Goal: Navigation & Orientation: Find specific page/section

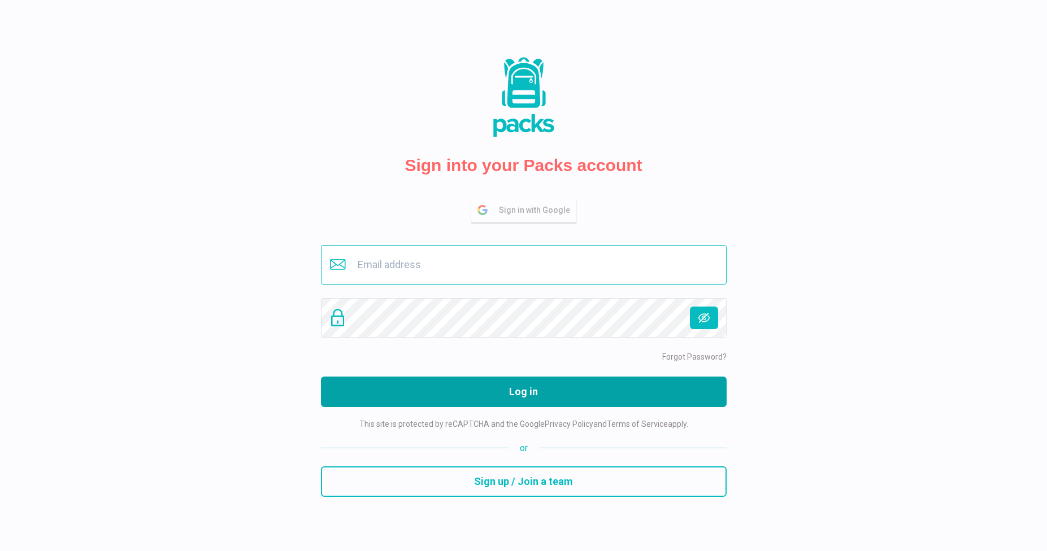
type input "[PERSON_NAME][EMAIL_ADDRESS][DOMAIN_NAME]"
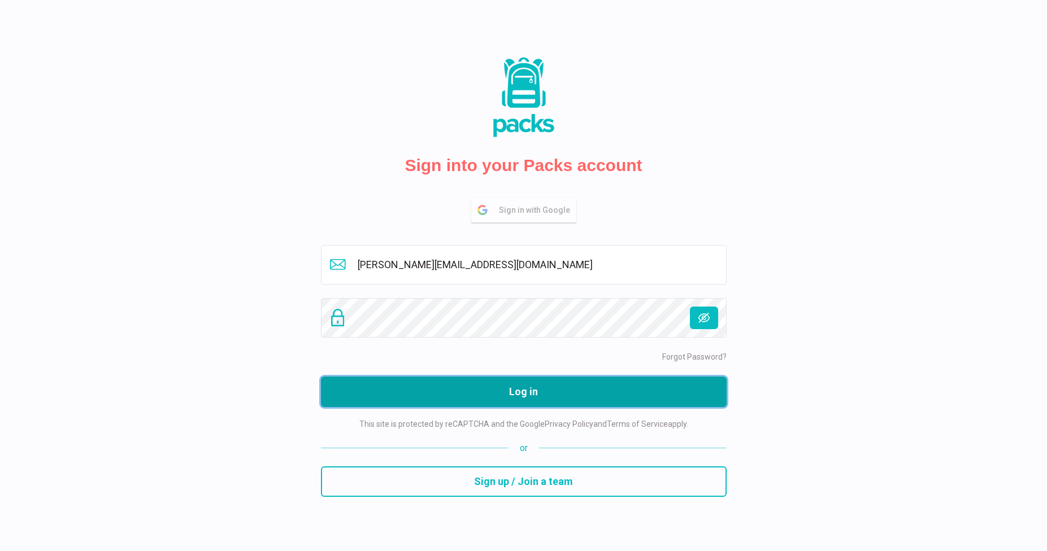
click at [505, 390] on button "Log in" at bounding box center [523, 392] width 405 height 30
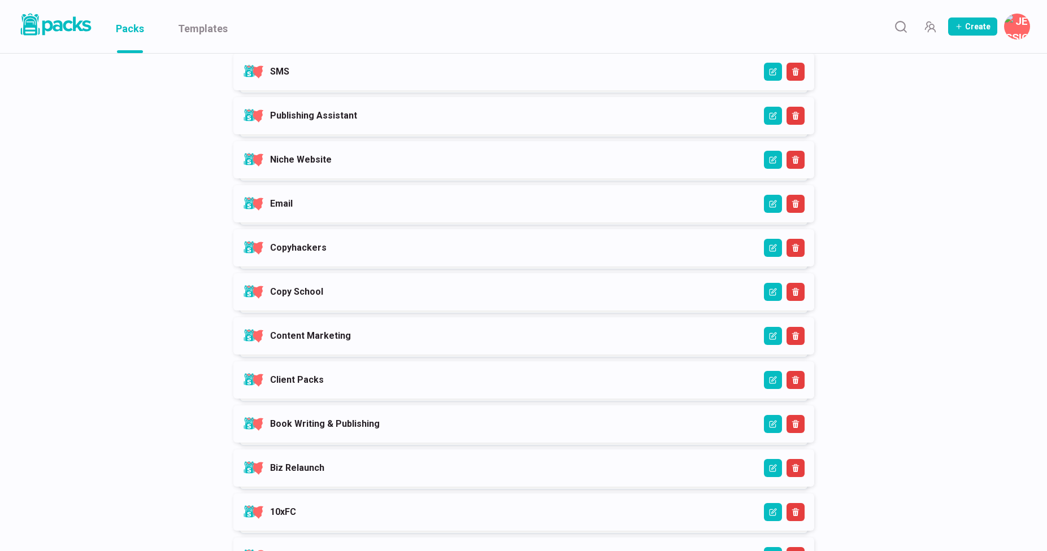
scroll to position [274, 0]
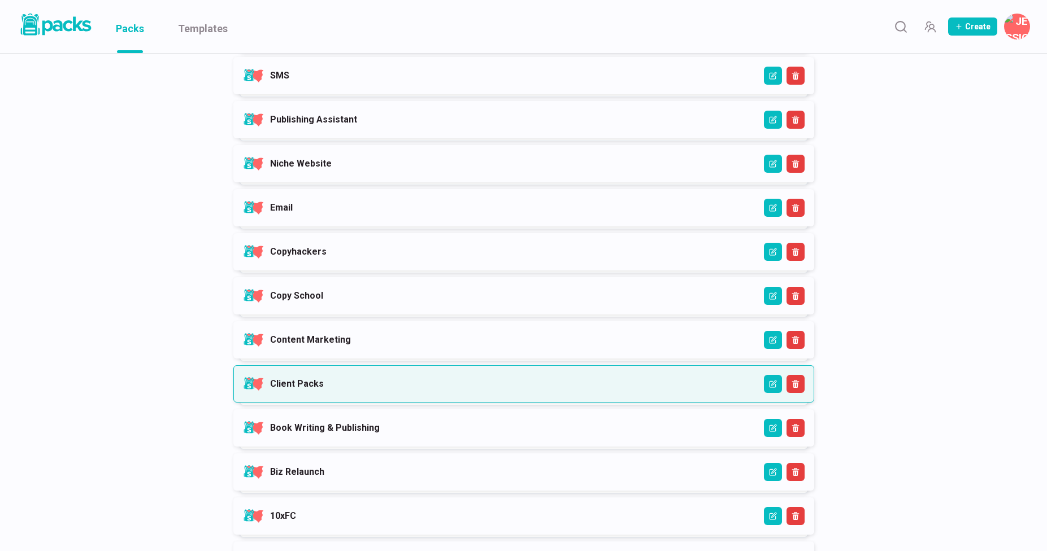
click at [324, 382] on link "Client Packs" at bounding box center [297, 383] width 54 height 11
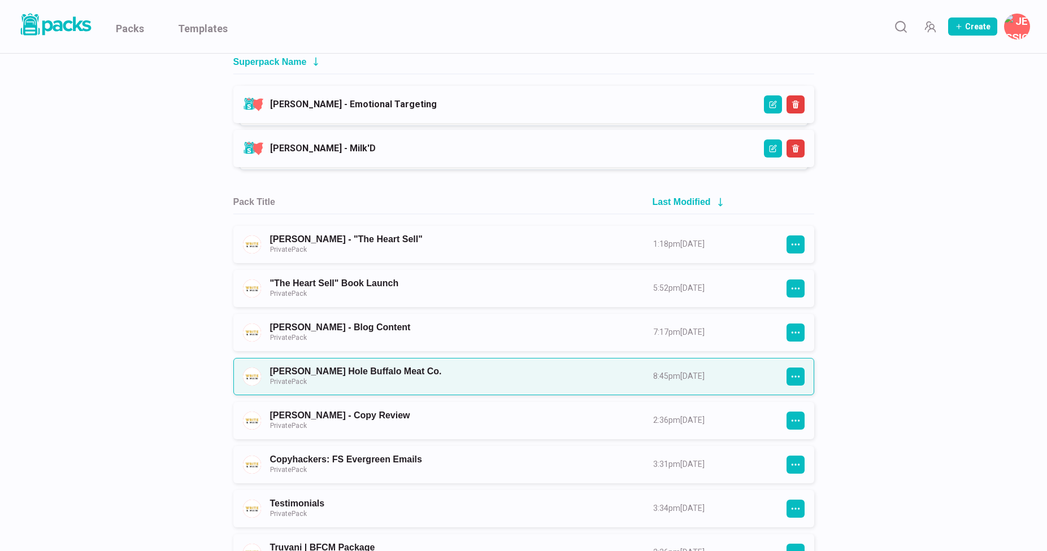
scroll to position [155, 0]
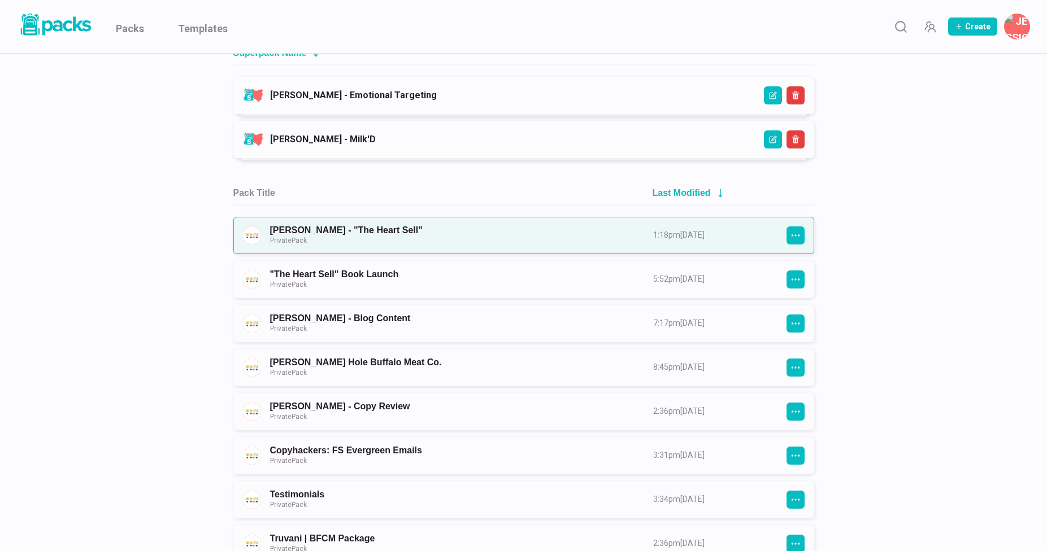
click at [441, 238] on link "[PERSON_NAME] - "The Heart Sell" Private Pack" at bounding box center [451, 235] width 363 height 21
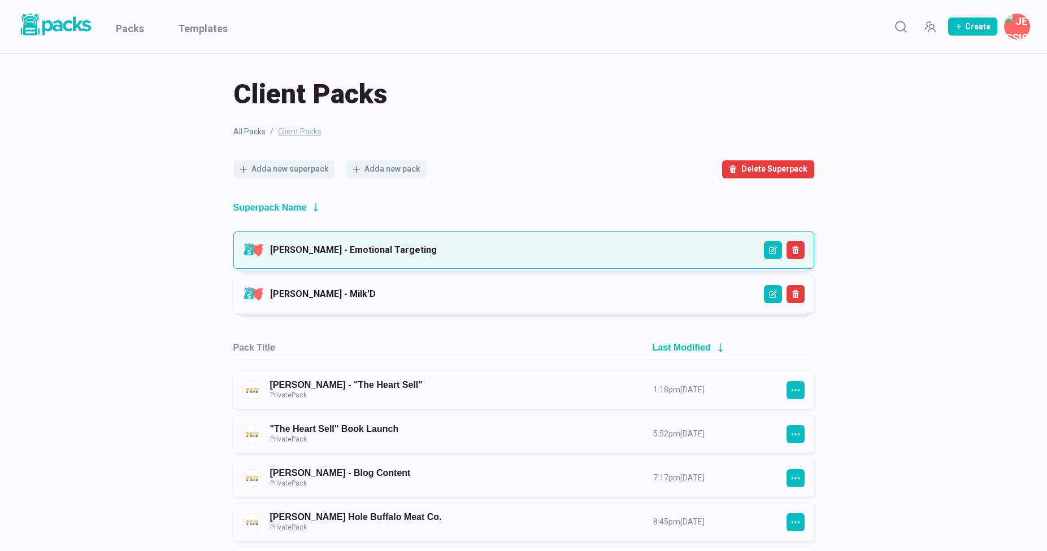
click at [390, 255] on link "[PERSON_NAME] - Emotional Targeting" at bounding box center [353, 250] width 167 height 11
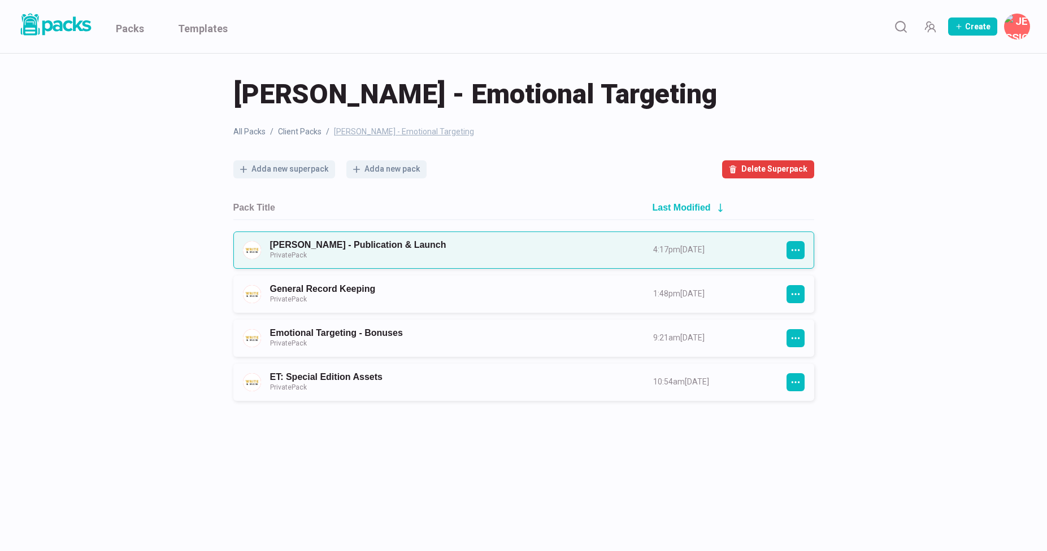
click at [382, 247] on link "[PERSON_NAME] - Publication & Launch Private Pack" at bounding box center [451, 249] width 363 height 21
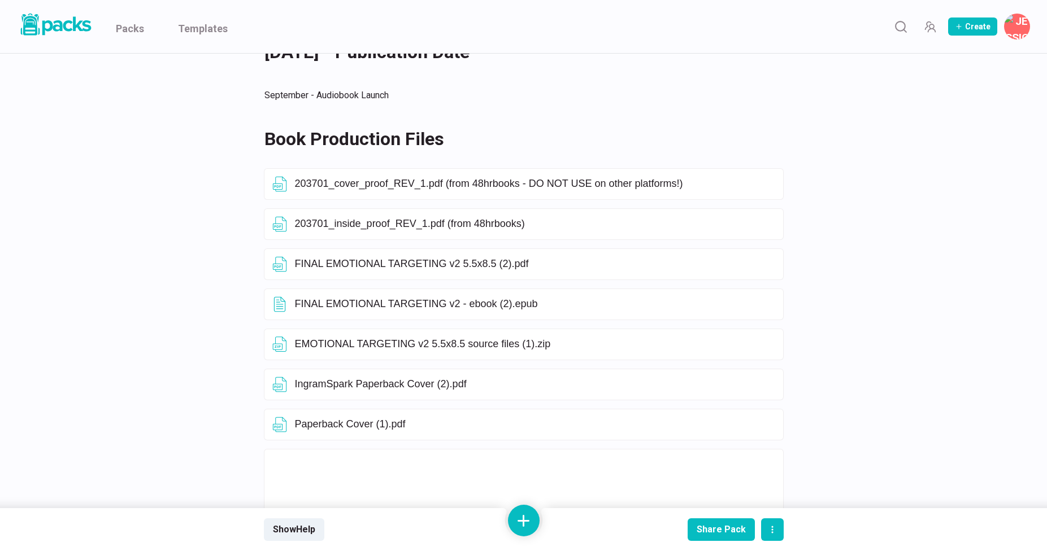
scroll to position [196, 0]
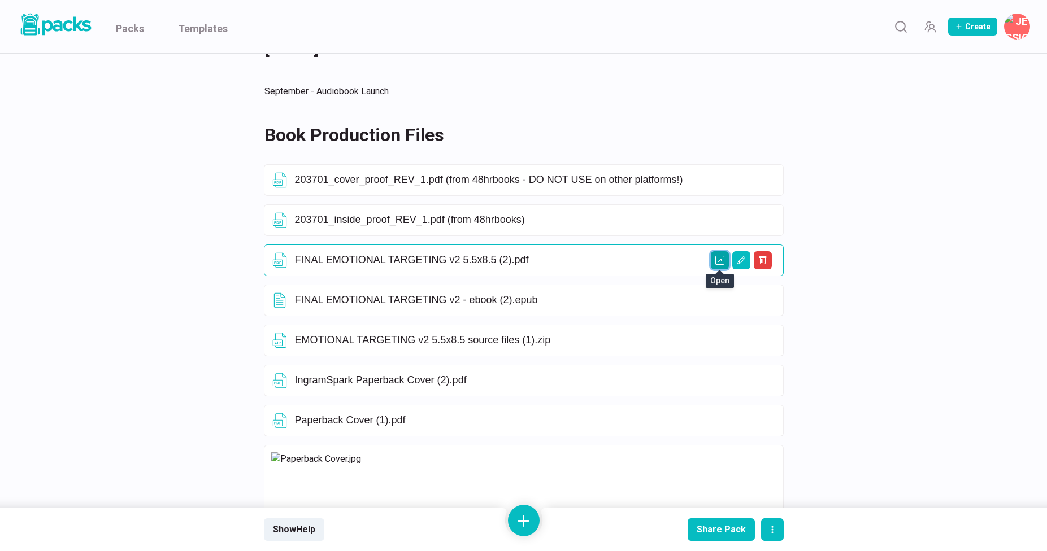
click at [723, 261] on icon "Open external link" at bounding box center [719, 260] width 9 height 9
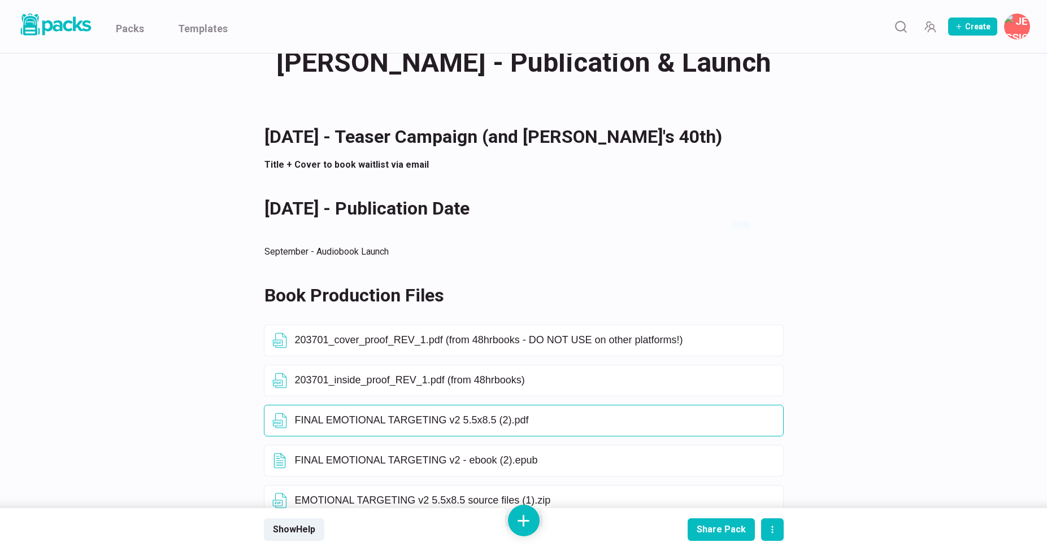
scroll to position [33, 0]
